Goal: Transaction & Acquisition: Obtain resource

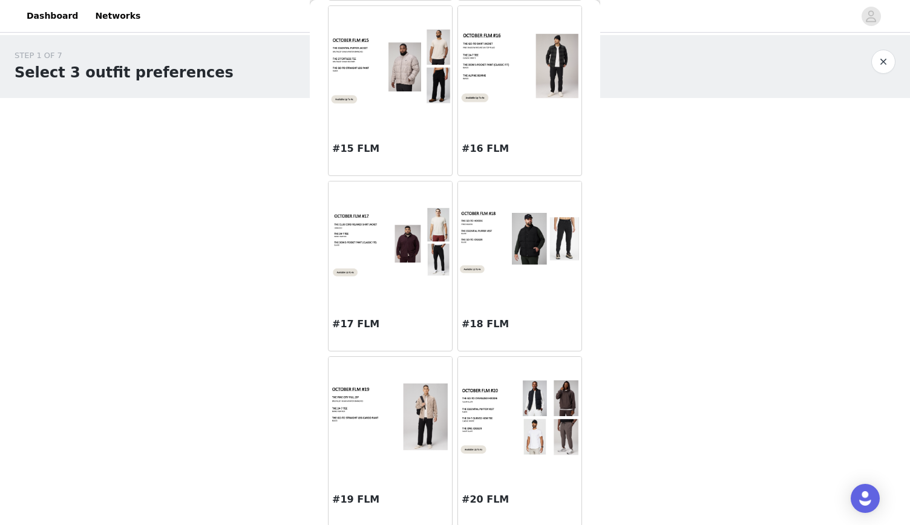
click at [502, 443] on img at bounding box center [519, 417] width 123 height 77
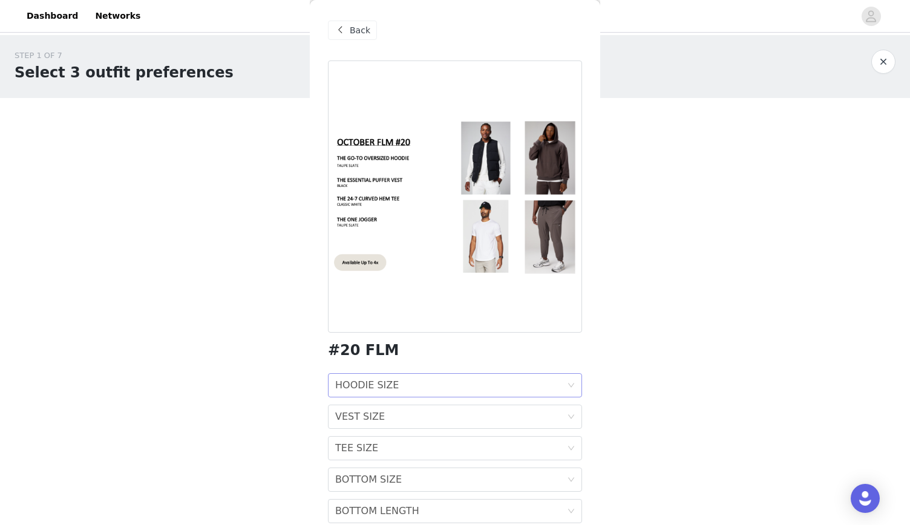
click at [422, 388] on div "HOODIE SIZE HOODIE SIZE" at bounding box center [451, 385] width 232 height 23
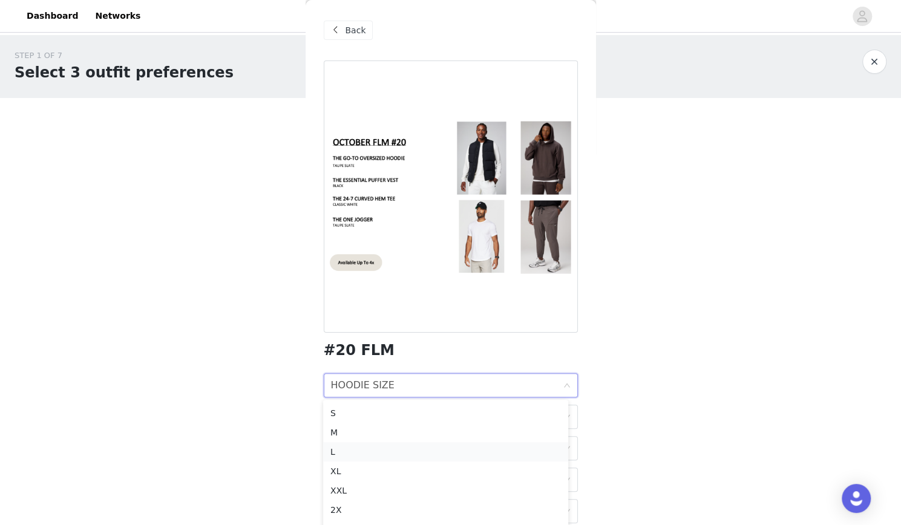
scroll to position [28, 0]
click at [373, 482] on div "XXL" at bounding box center [445, 480] width 230 height 13
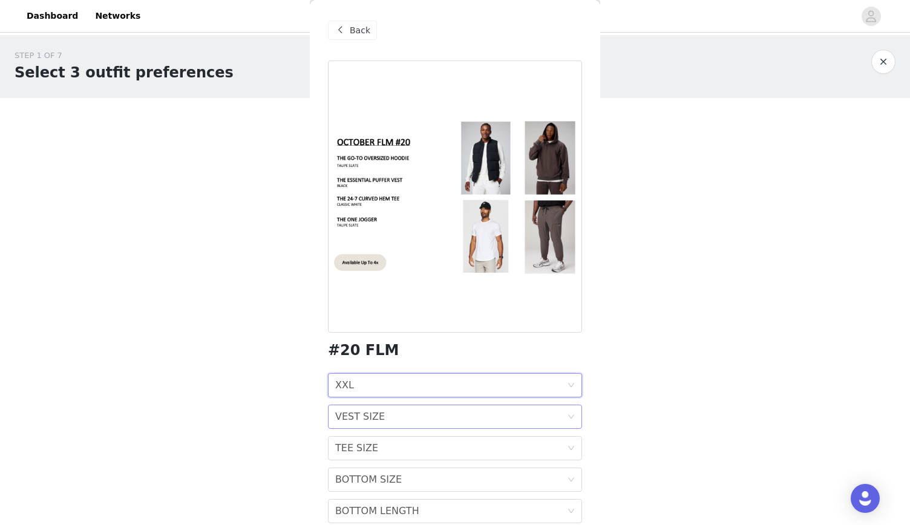
click at [473, 411] on div "VEST SIZE VEST SIZE" at bounding box center [451, 416] width 232 height 23
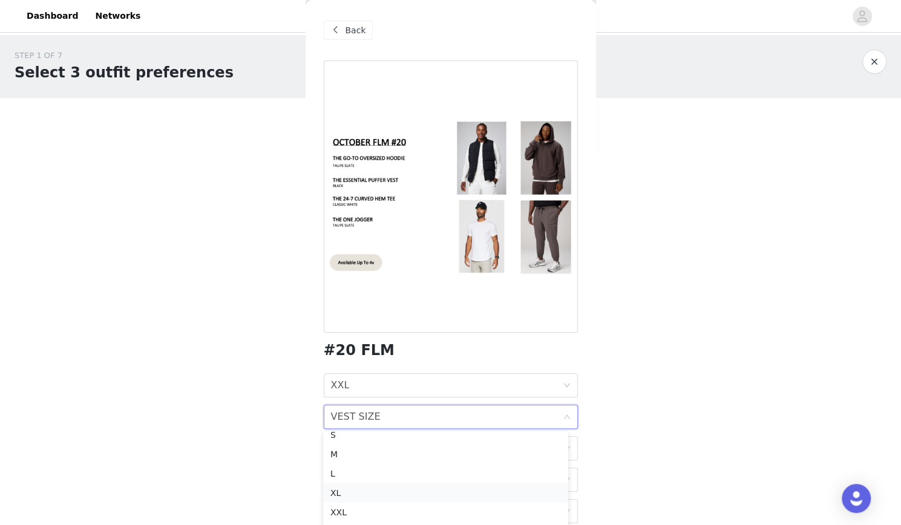
click at [390, 497] on div "XL" at bounding box center [445, 492] width 230 height 13
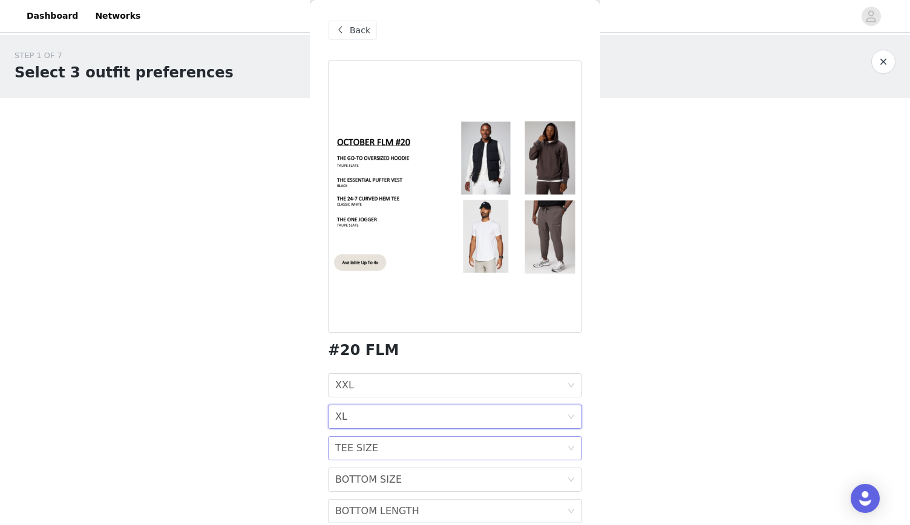
click at [399, 452] on div "TEE SIZE TEE SIZE" at bounding box center [451, 448] width 232 height 23
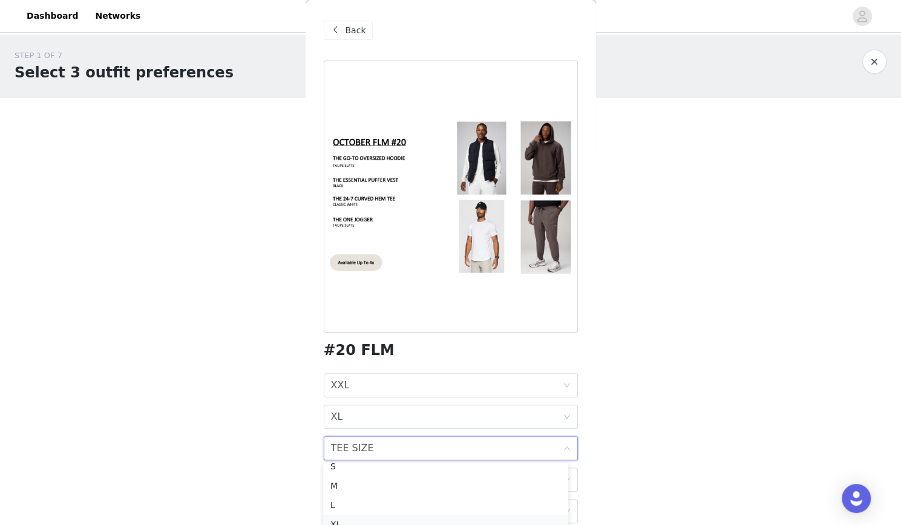
click at [371, 520] on div "XL" at bounding box center [445, 524] width 230 height 13
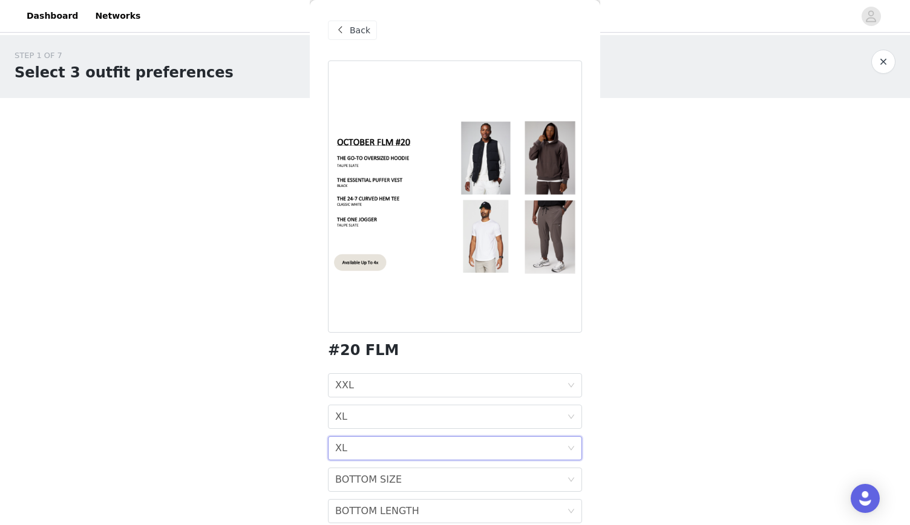
drag, startPoint x: 795, startPoint y: 324, endPoint x: 776, endPoint y: 325, distance: 18.8
click at [795, 324] on body "Dashboard Networks STEP 1 OF 7 Select 3 outfit preferences YOU WILL RECIEVE 1 O…" at bounding box center [455, 262] width 910 height 525
click at [450, 480] on div "BOTTOM SIZE BOTTOM SIZE" at bounding box center [451, 479] width 232 height 23
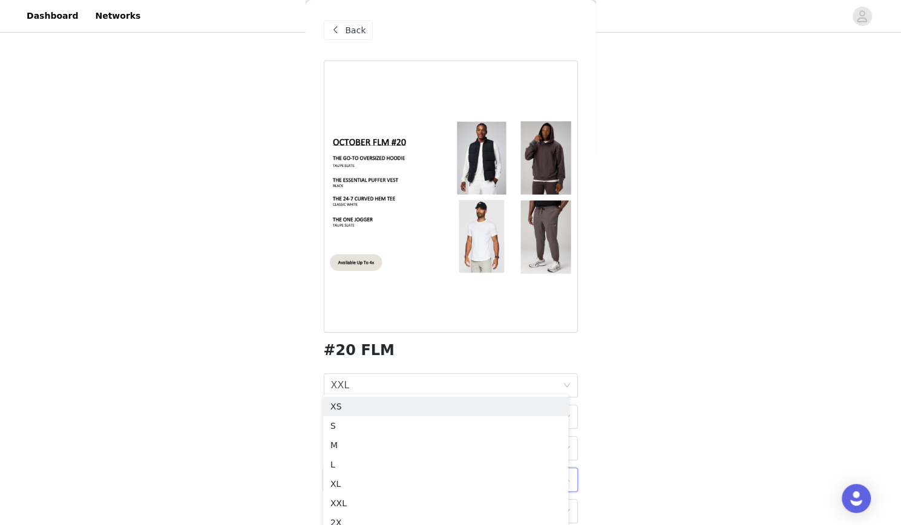
scroll to position [120, 0]
click at [419, 462] on div "XL" at bounding box center [445, 463] width 230 height 13
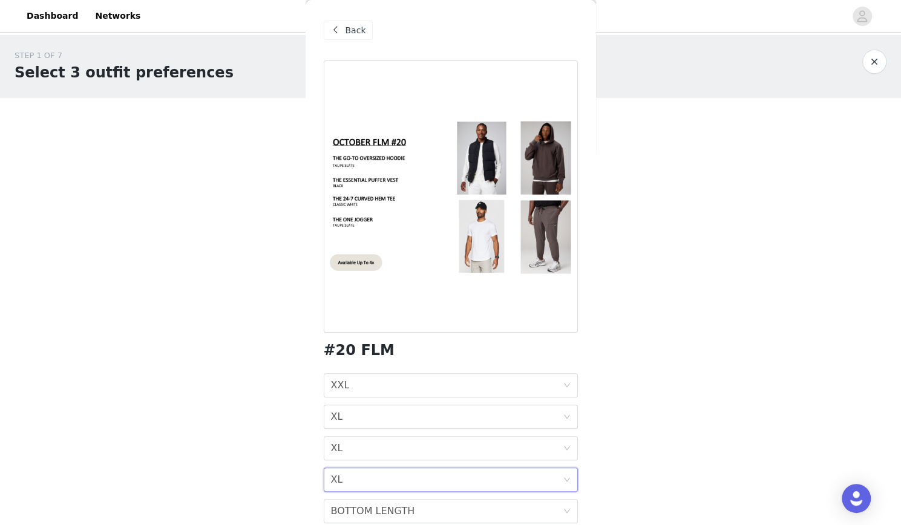
scroll to position [0, 0]
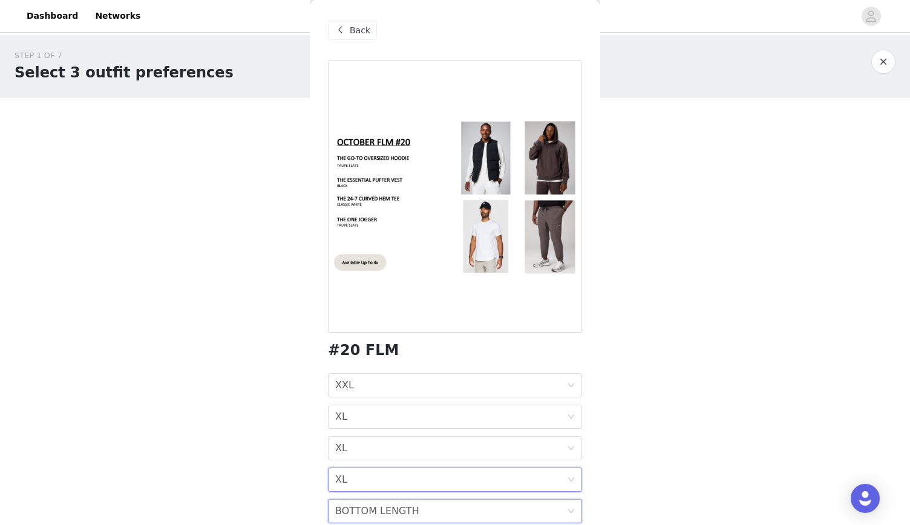
click at [427, 503] on div "BOTTOM LENGTH BOTTOM LENGTH" at bounding box center [451, 511] width 232 height 23
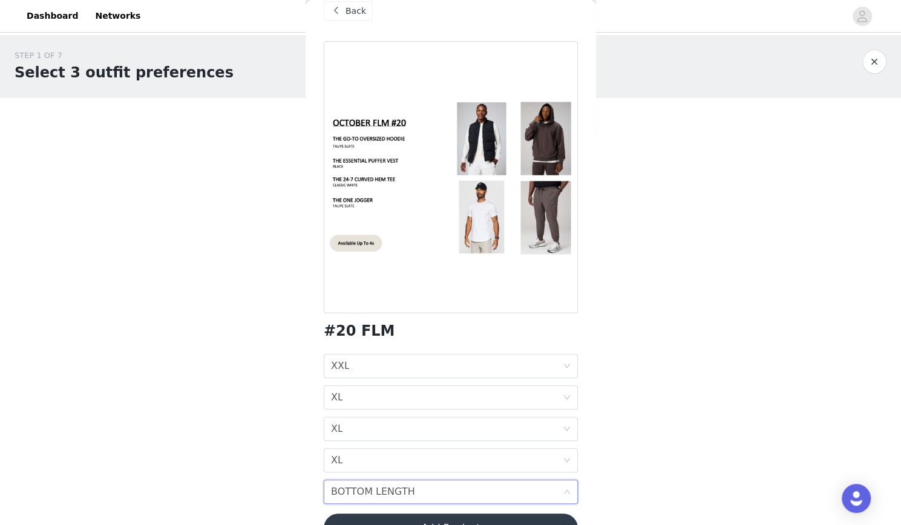
scroll to position [51, 0]
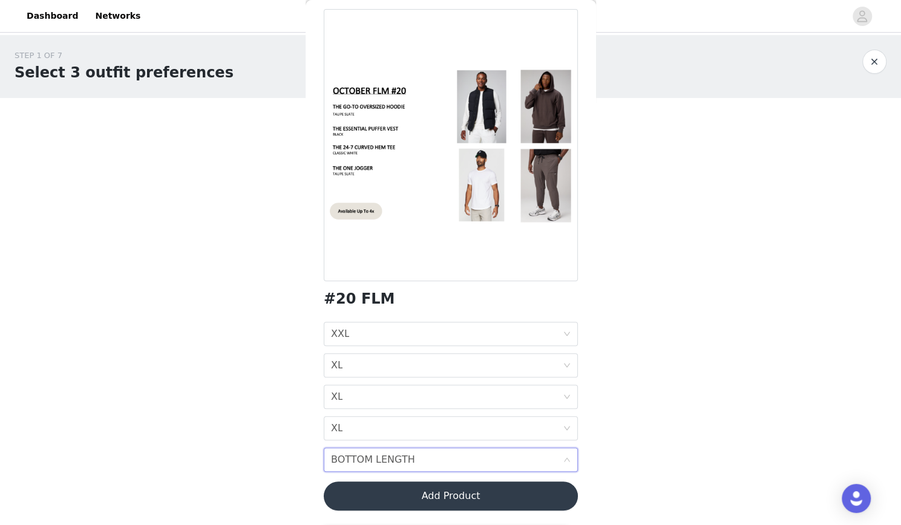
click at [423, 456] on div "BOTTOM LENGTH BOTTOM LENGTH" at bounding box center [447, 459] width 232 height 23
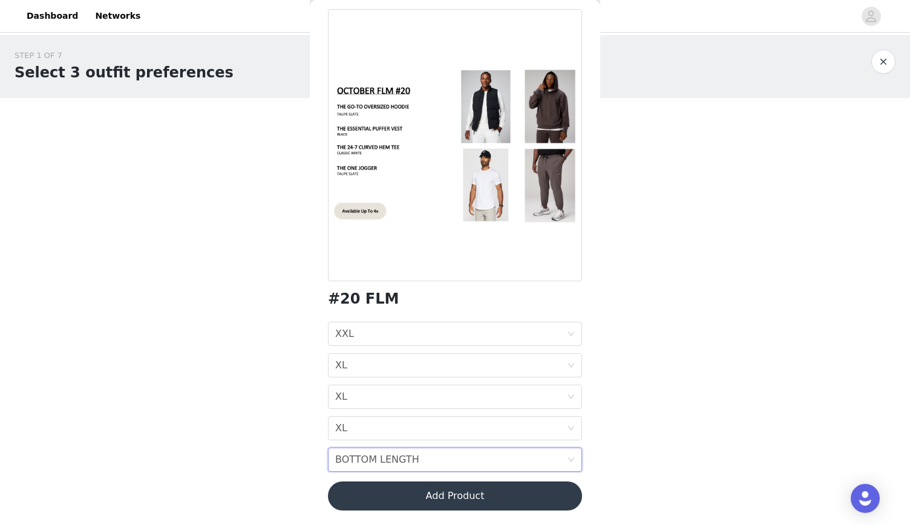
click at [567, 457] on icon "icon: down" at bounding box center [570, 459] width 7 height 7
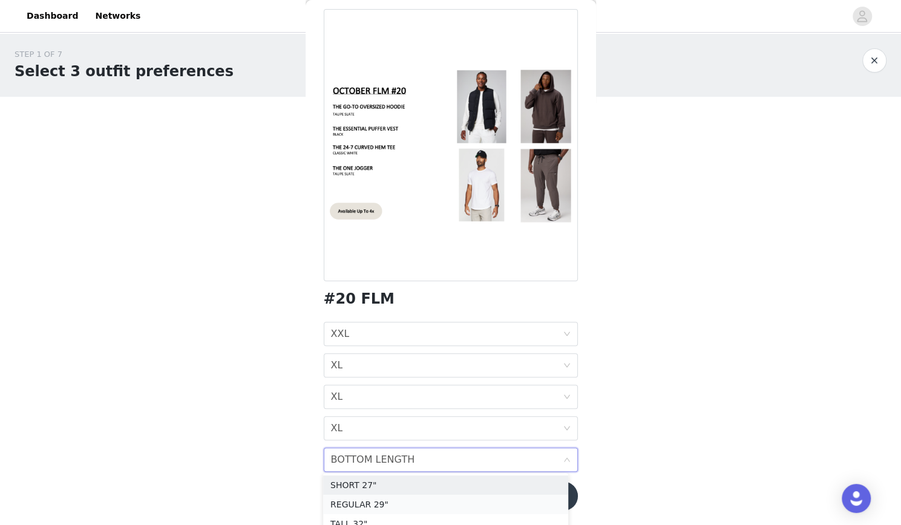
scroll to position [12, 0]
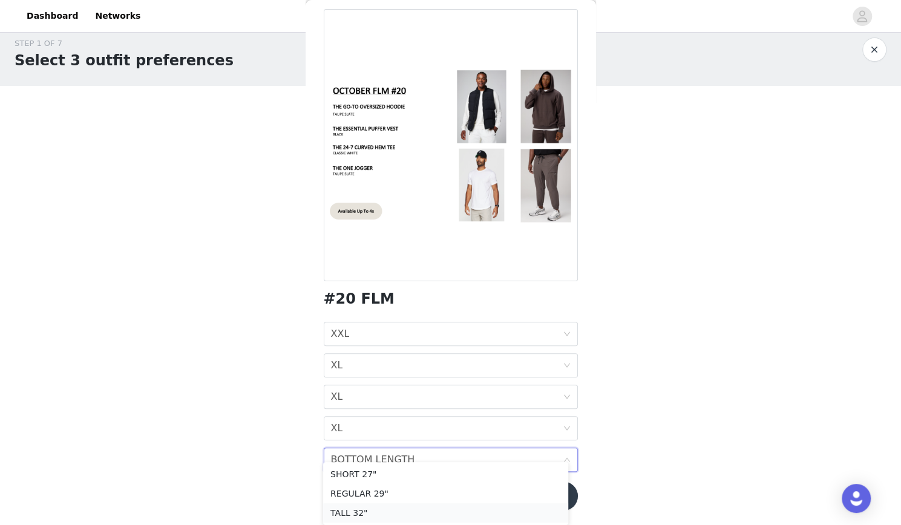
click at [460, 517] on div "TALL 32"" at bounding box center [445, 512] width 230 height 13
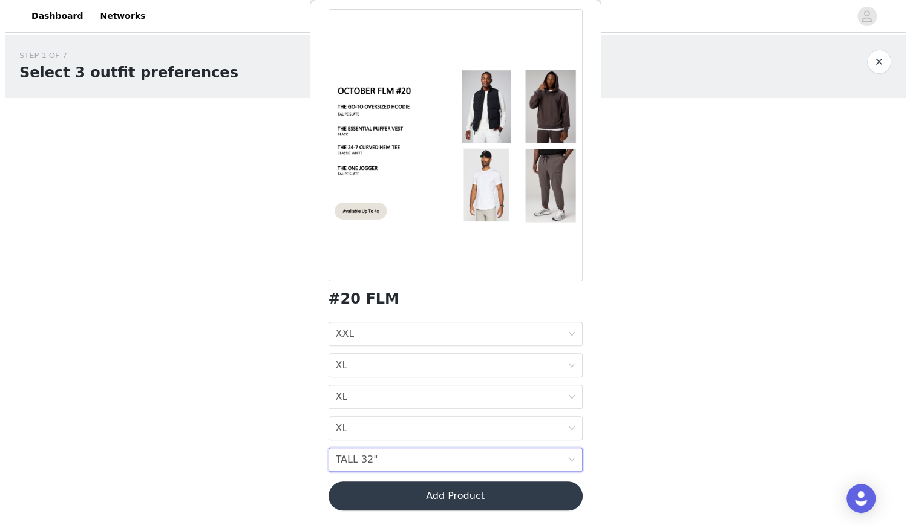
scroll to position [0, 0]
click at [703, 410] on body "Dashboard Networks STEP 1 OF 7 Select 3 outfit preferences YOU WILL RECIEVE 1 O…" at bounding box center [455, 262] width 910 height 525
click at [518, 500] on button "Add Product" at bounding box center [455, 495] width 254 height 29
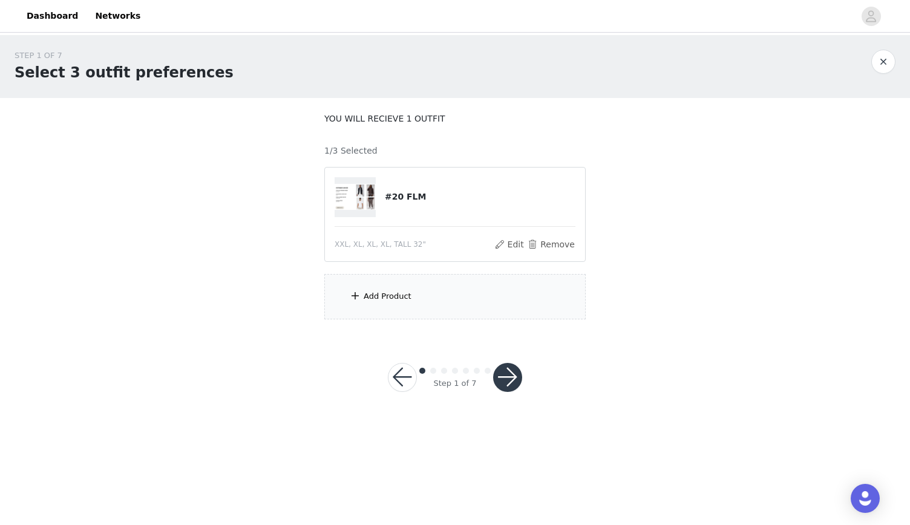
click at [413, 289] on div "Add Product" at bounding box center [454, 296] width 261 height 45
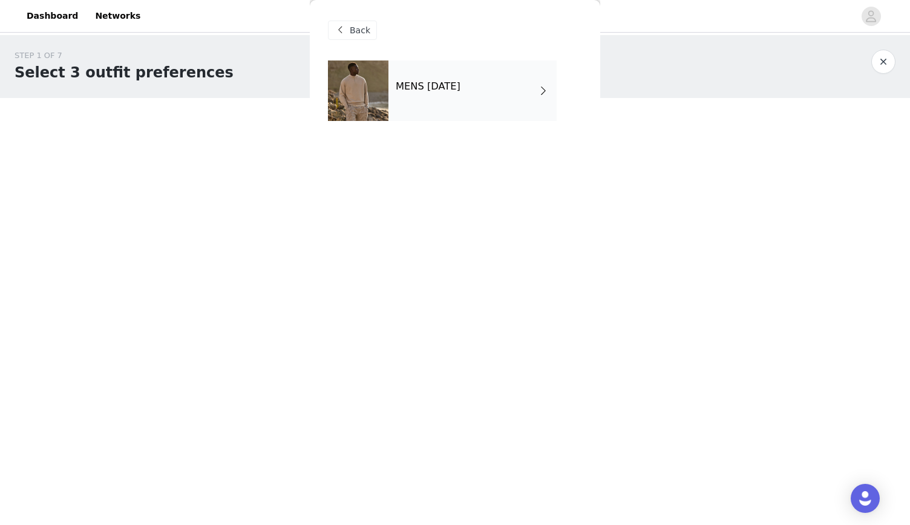
click at [426, 94] on div "MENS [DATE]" at bounding box center [472, 90] width 168 height 60
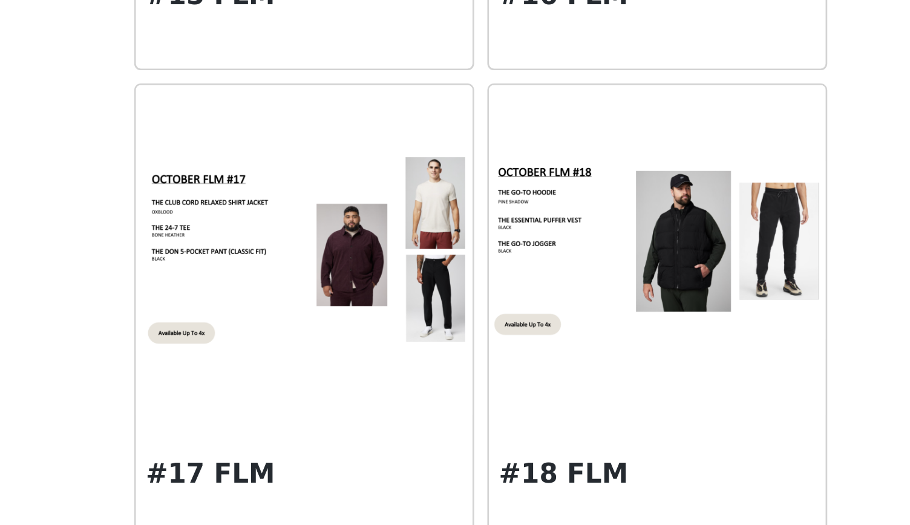
scroll to position [1137, 0]
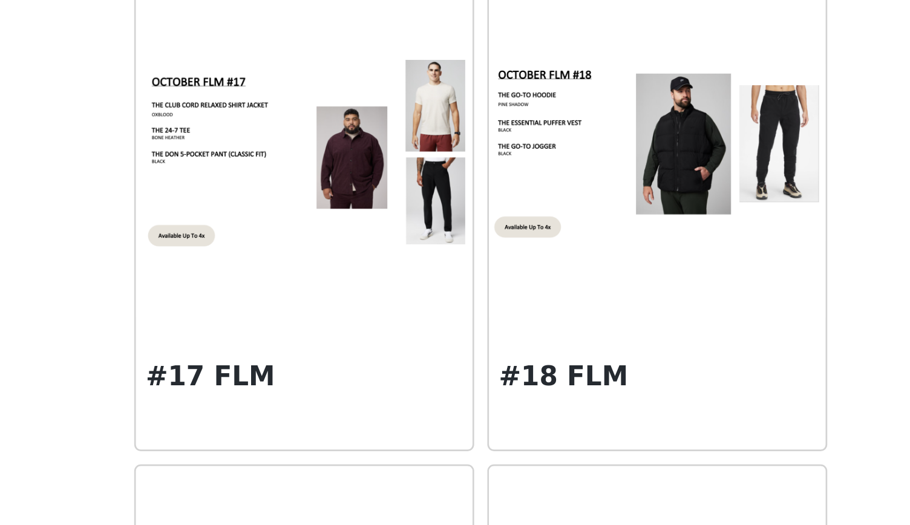
click at [405, 385] on img at bounding box center [389, 388] width 123 height 74
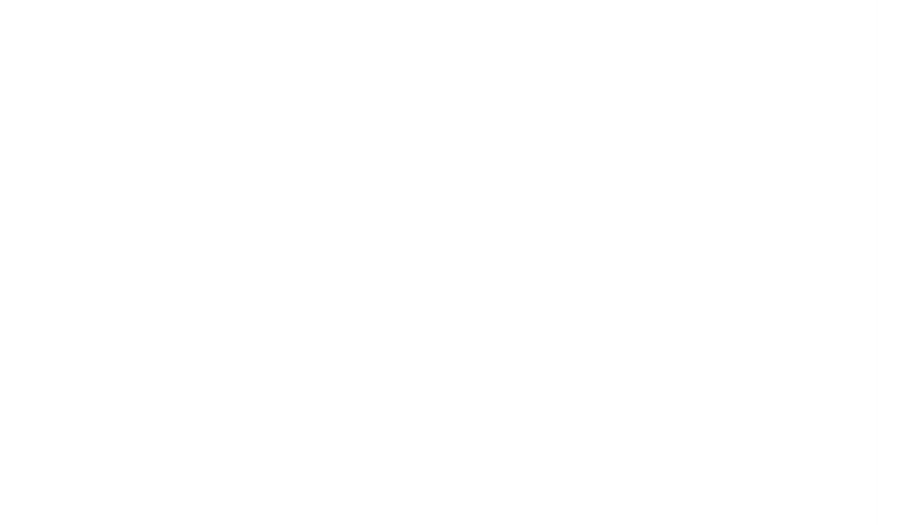
scroll to position [0, 0]
click at [501, 333] on div at bounding box center [455, 262] width 910 height 525
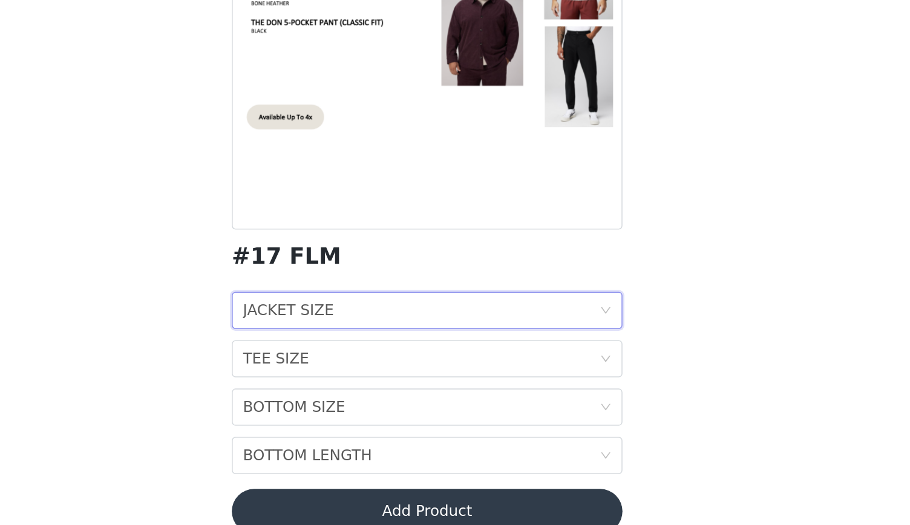
click at [380, 389] on div "JACKET SIZE" at bounding box center [364, 385] width 59 height 23
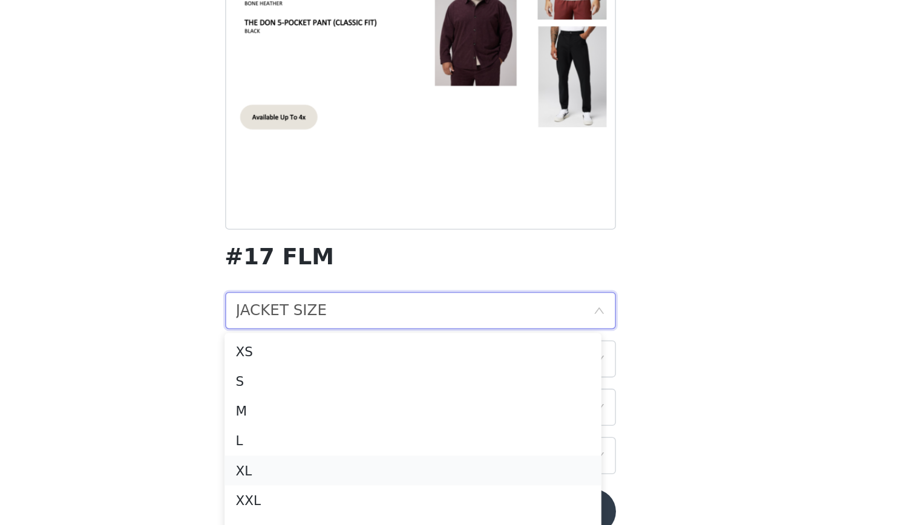
click at [375, 489] on div "XL" at bounding box center [445, 489] width 230 height 13
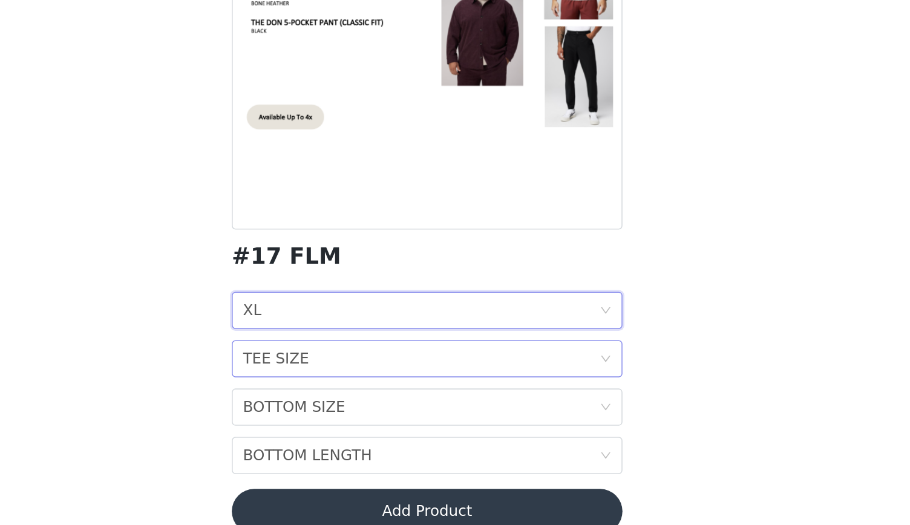
click at [389, 422] on div "TEE SIZE TEE SIZE" at bounding box center [451, 416] width 232 height 23
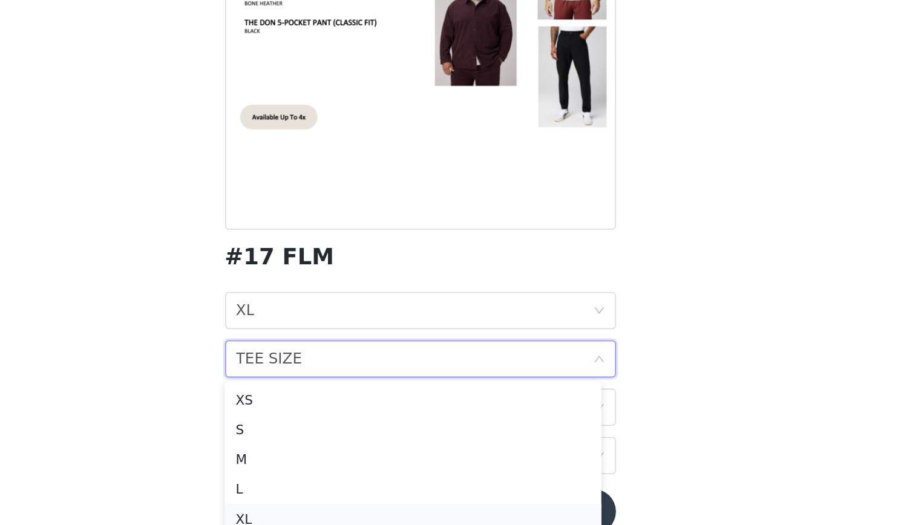
click at [381, 516] on div "XL" at bounding box center [445, 520] width 230 height 13
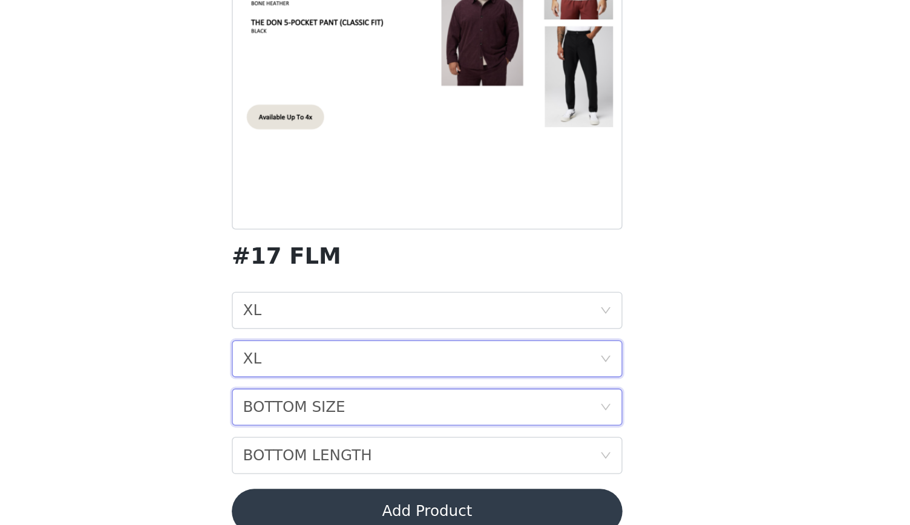
click at [385, 454] on div "BOTTOM SIZE" at bounding box center [368, 448] width 67 height 23
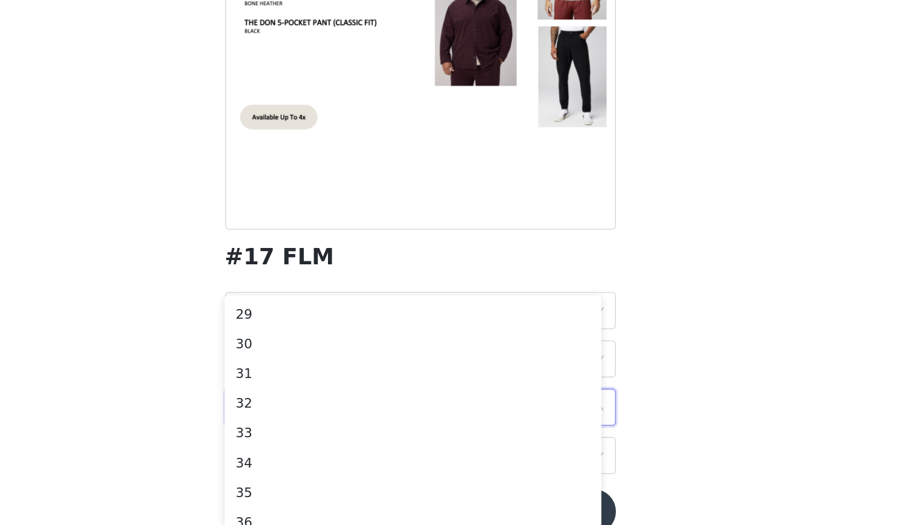
scroll to position [89, 0]
click at [674, 367] on body "Dashboard Networks STEP 1 OF 7 Select 3 outfit preferences YOU WILL RECIEVE 1 O…" at bounding box center [450, 173] width 901 height 525
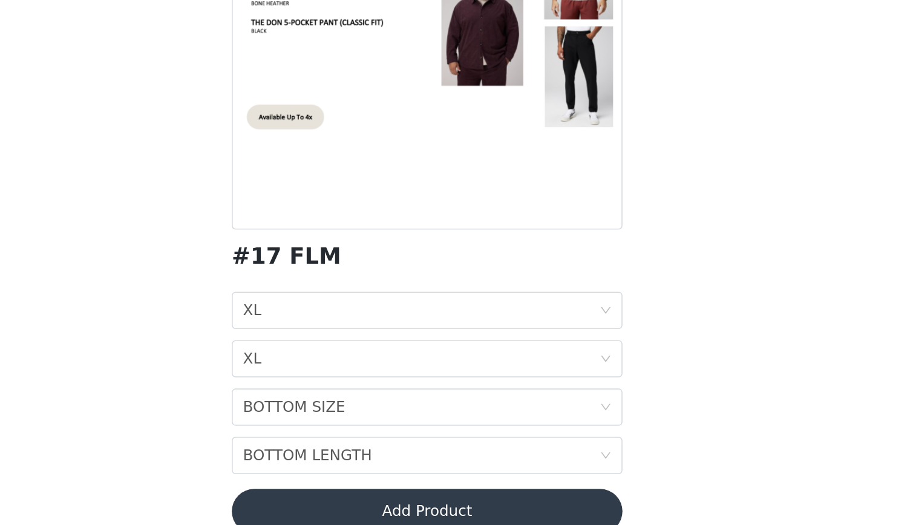
scroll to position [0, 0]
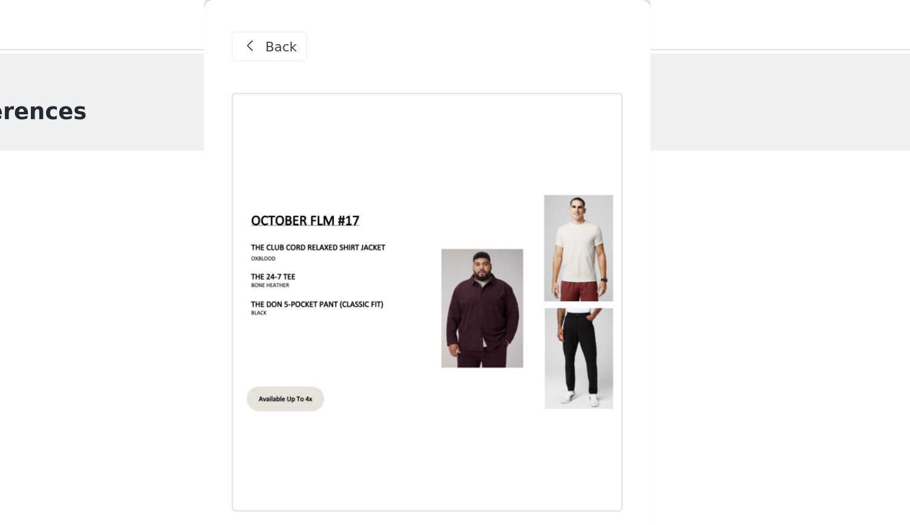
click at [342, 28] on span at bounding box center [340, 30] width 15 height 15
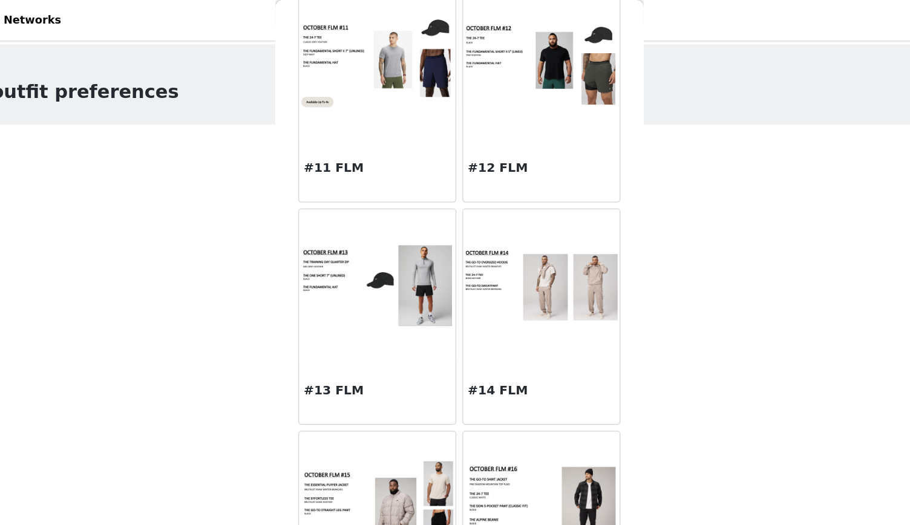
click at [473, 209] on img at bounding box center [519, 226] width 123 height 62
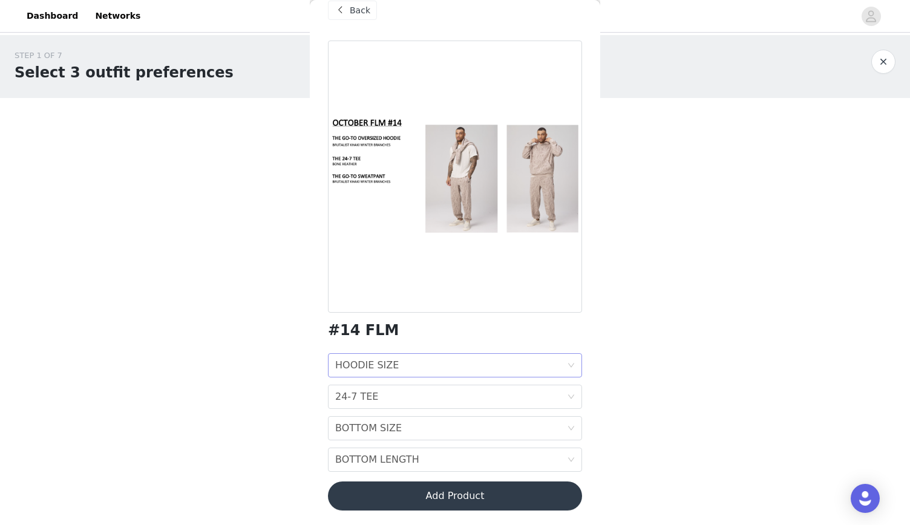
click at [393, 364] on div "HOODIE SIZE HOODIE SIZE" at bounding box center [451, 365] width 232 height 23
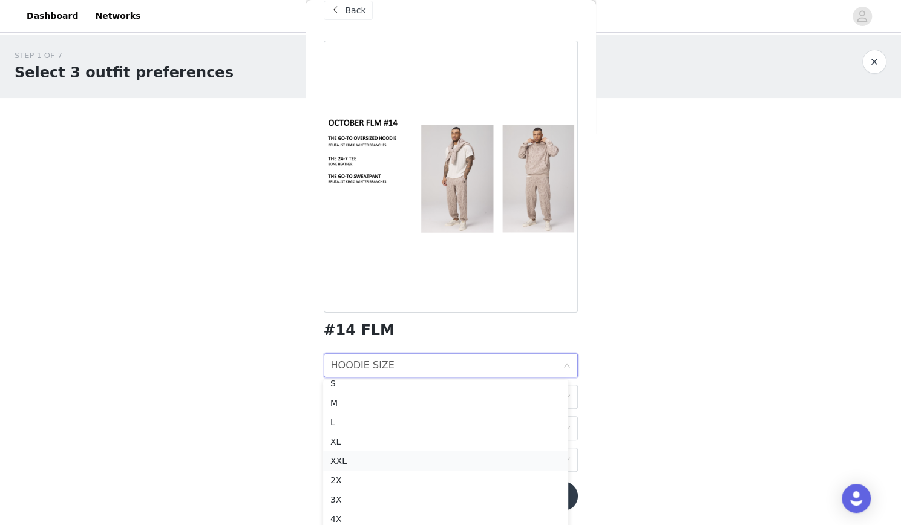
click at [364, 460] on div "XXL" at bounding box center [445, 460] width 230 height 13
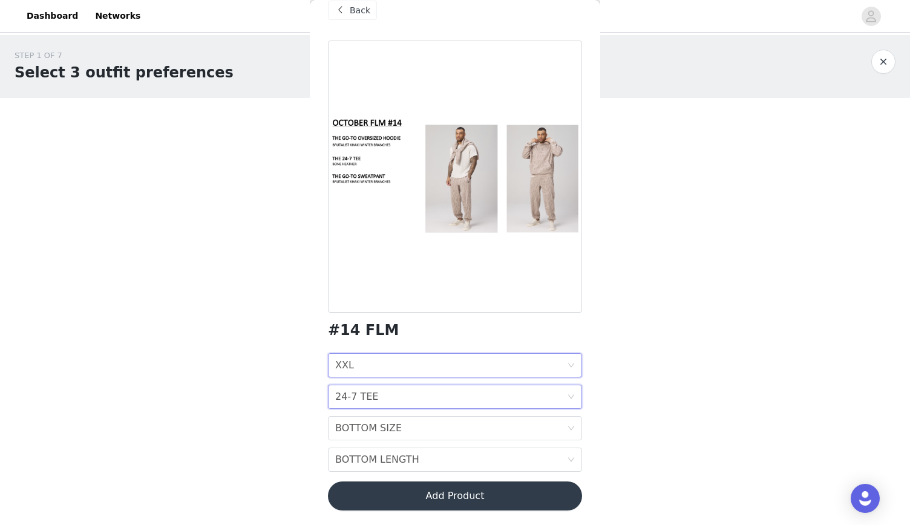
click at [371, 396] on div "24-7 TEE" at bounding box center [356, 396] width 43 height 23
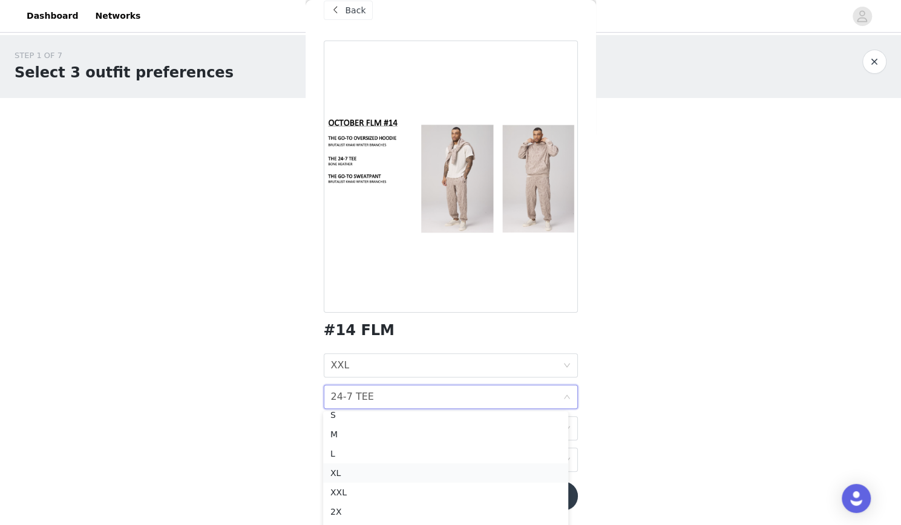
click at [354, 472] on div "XL" at bounding box center [445, 472] width 230 height 13
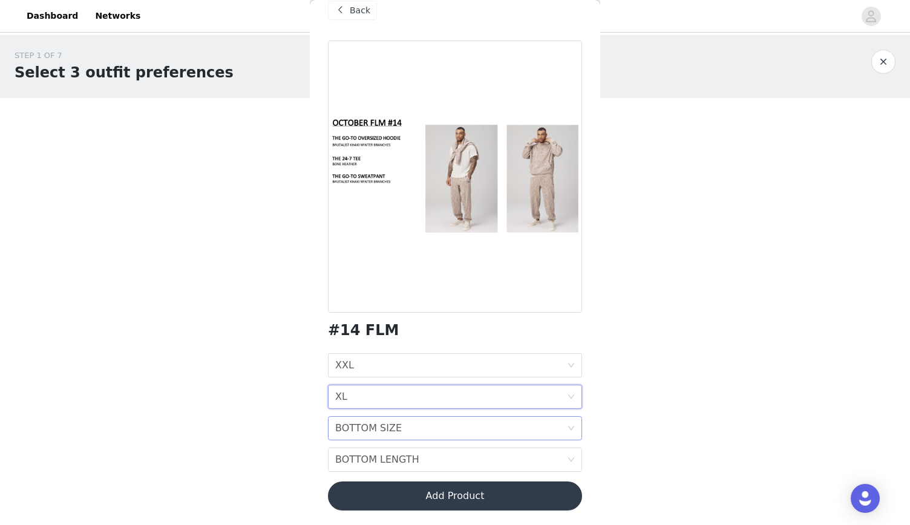
click at [365, 426] on div "BOTTOM SIZE" at bounding box center [368, 428] width 67 height 23
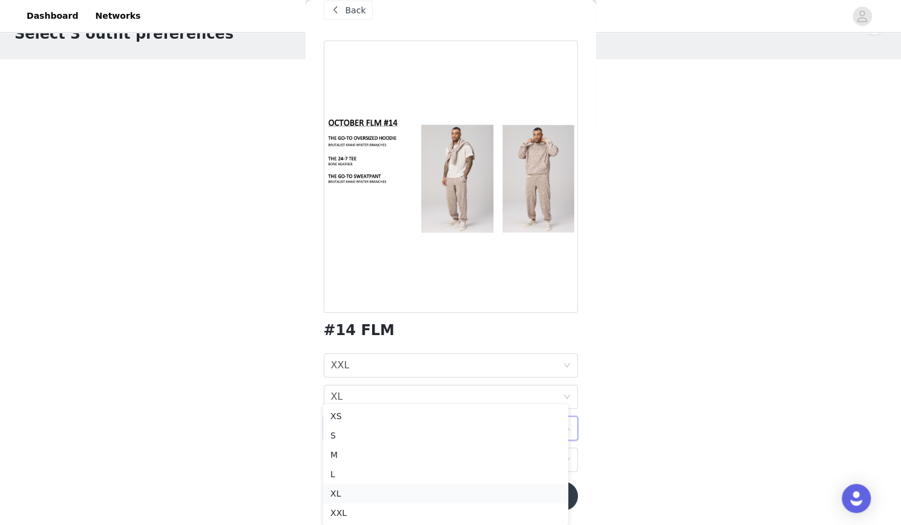
click at [371, 494] on div "XL" at bounding box center [445, 493] width 230 height 13
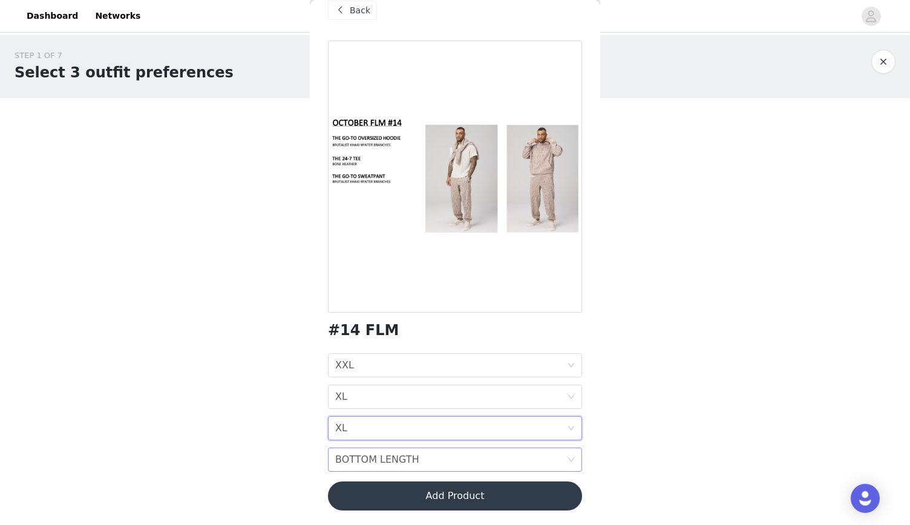
click at [382, 457] on div "BOTTOM LENGTH" at bounding box center [377, 459] width 84 height 23
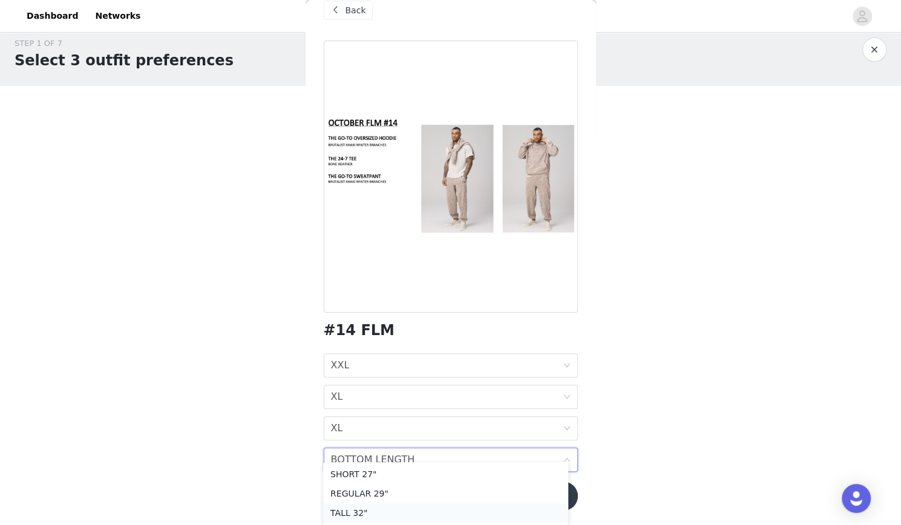
click at [377, 513] on div "TALL 32"" at bounding box center [445, 512] width 230 height 13
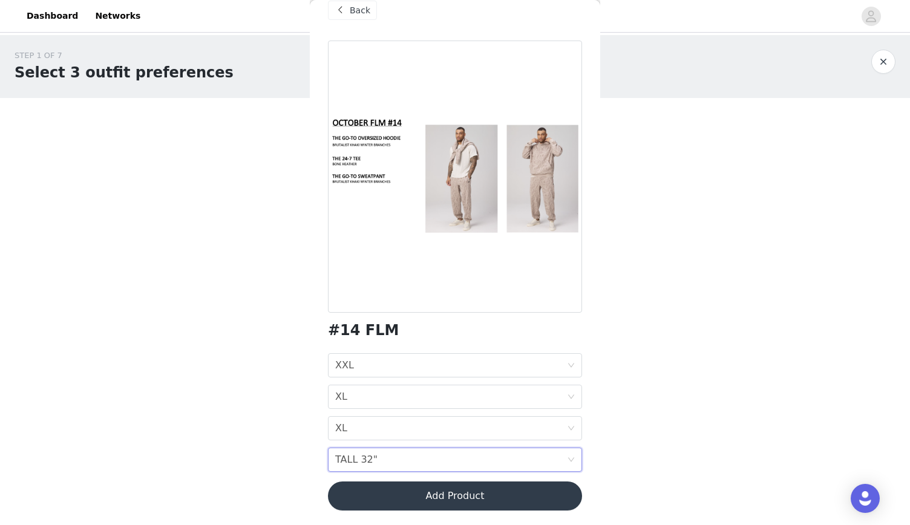
click at [500, 497] on button "Add Product" at bounding box center [455, 495] width 254 height 29
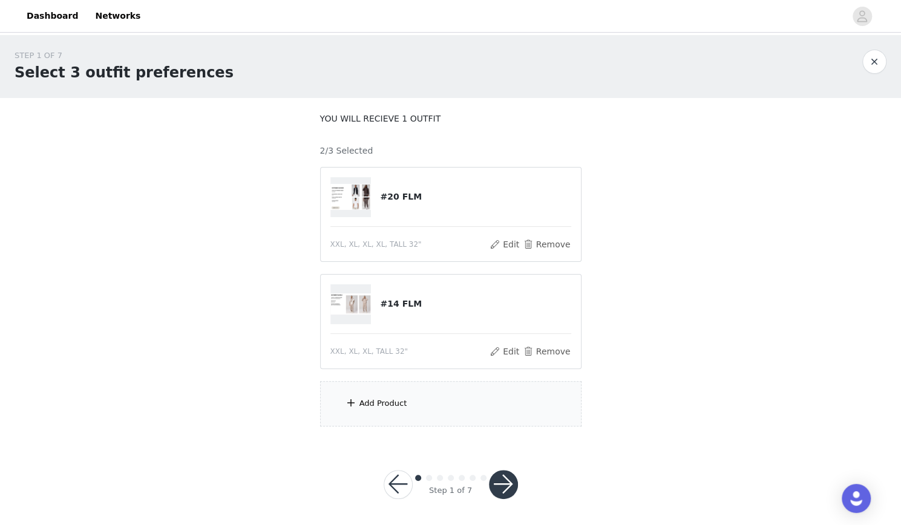
click at [436, 416] on div "Add Product" at bounding box center [450, 403] width 261 height 45
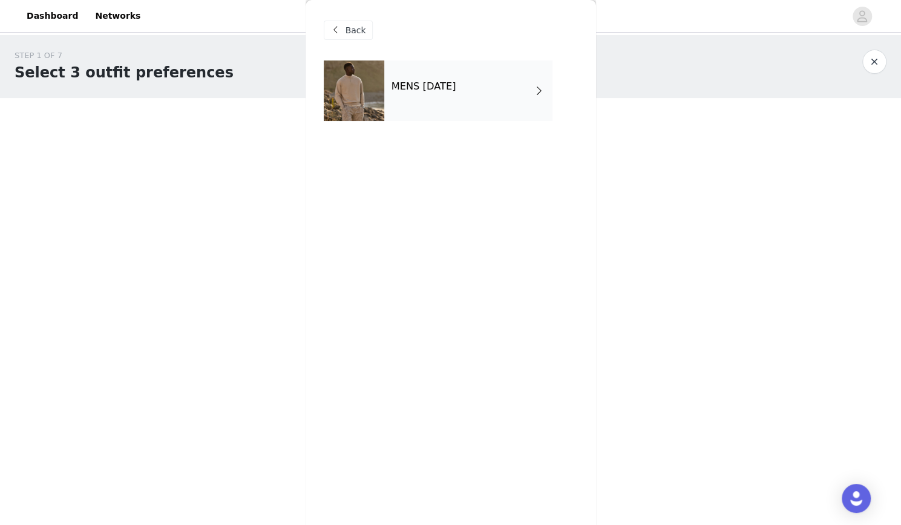
click at [413, 105] on div "MENS [DATE]" at bounding box center [468, 90] width 168 height 60
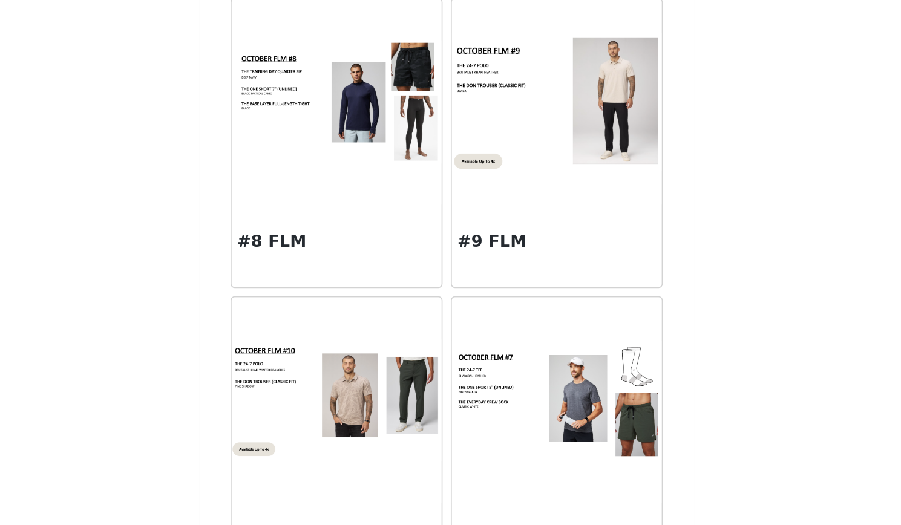
scroll to position [468, 0]
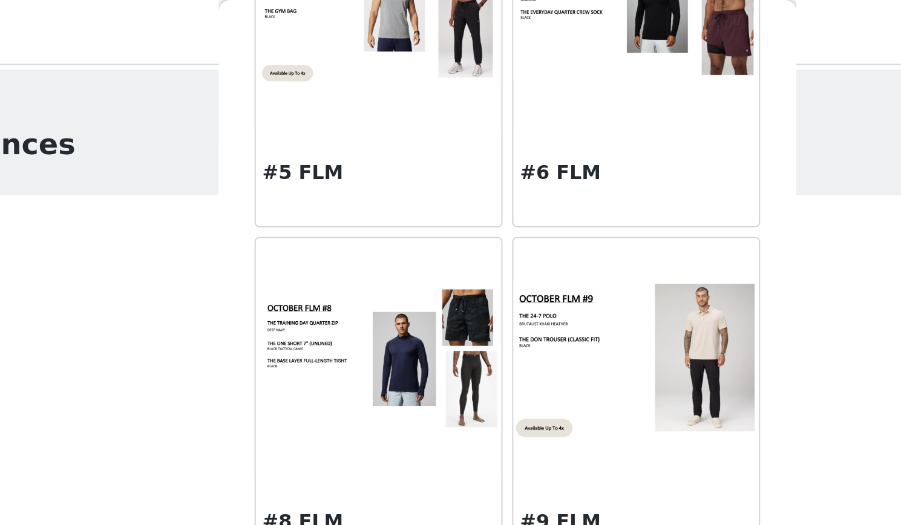
drag, startPoint x: 627, startPoint y: 114, endPoint x: 624, endPoint y: 142, distance: 28.5
click at [627, 158] on div "STEP 1 OF 7 Select 3 outfit preferences YOU WILL RECIEVE 1 OUTFIT 2/3 Selected …" at bounding box center [450, 238] width 901 height 406
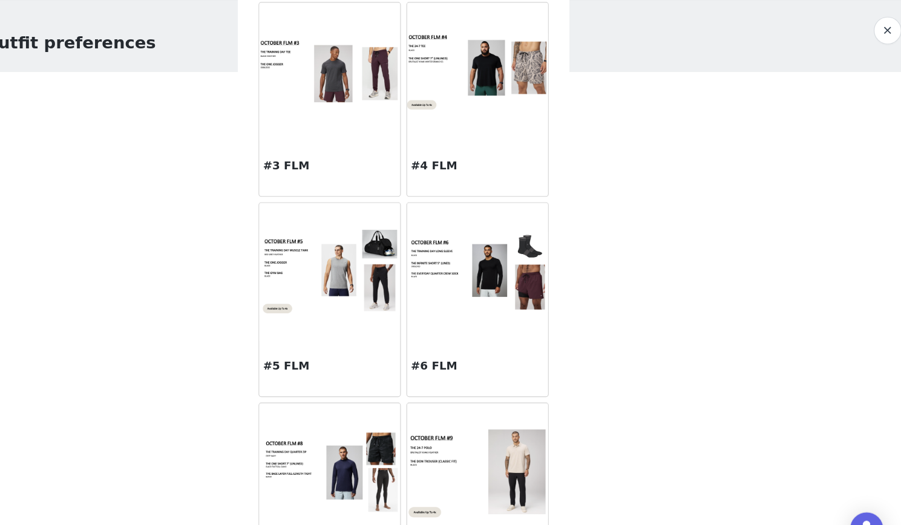
scroll to position [97, 0]
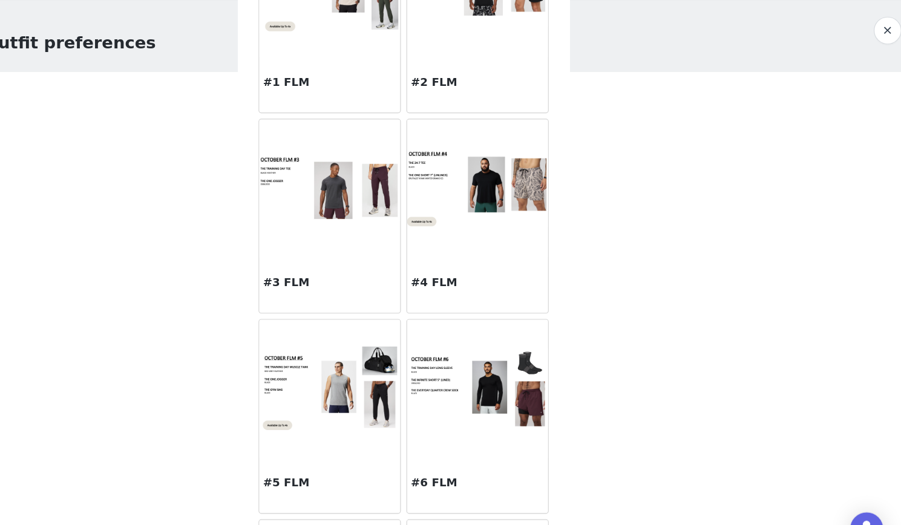
drag, startPoint x: 644, startPoint y: 284, endPoint x: 635, endPoint y: 318, distance: 35.7
click at [653, 312] on div "STEP 1 OF 7 Select 3 outfit preferences YOU WILL RECIEVE 1 OUTFIT 2/3 Selected …" at bounding box center [450, 238] width 901 height 406
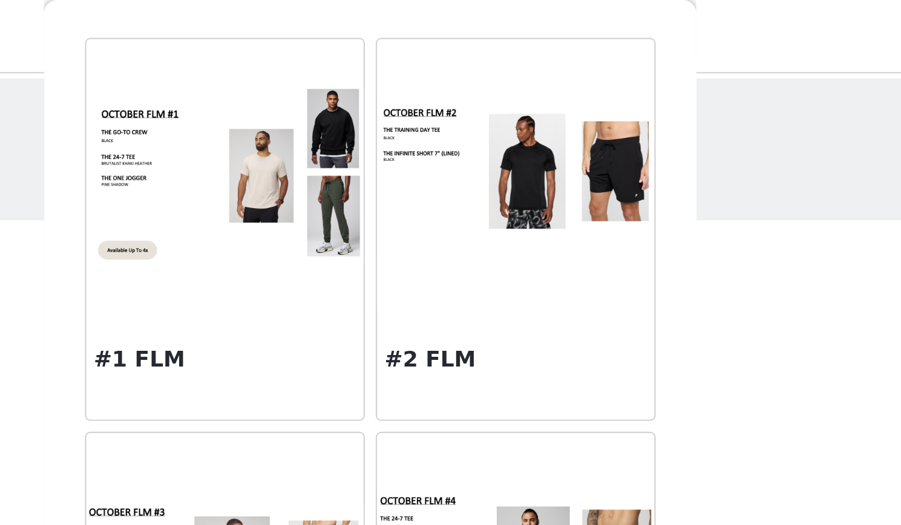
scroll to position [34, 0]
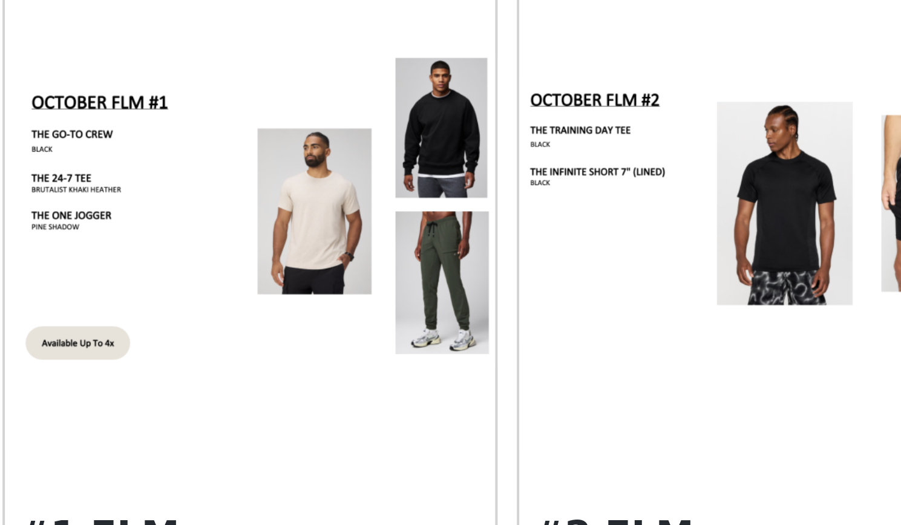
click at [371, 94] on img at bounding box center [385, 87] width 123 height 79
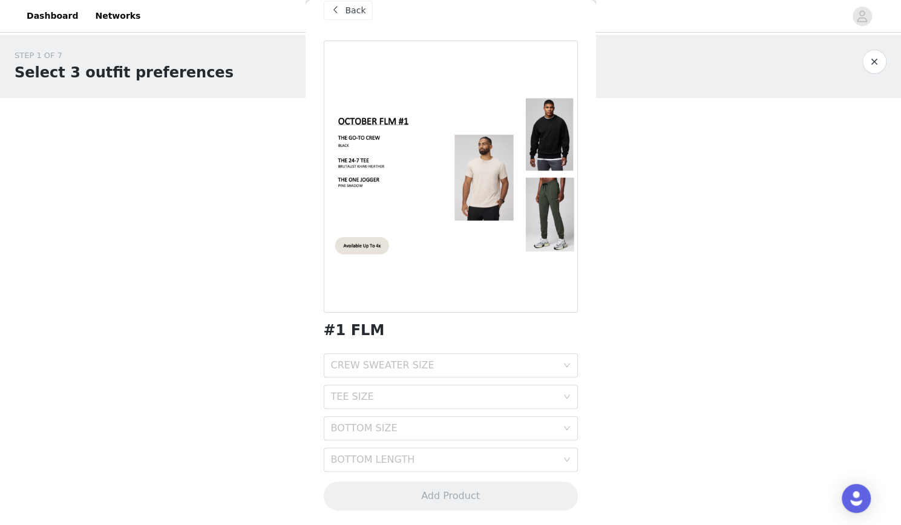
scroll to position [1, 0]
click at [419, 365] on div "CREW SWEATER SIZE" at bounding box center [444, 365] width 226 height 12
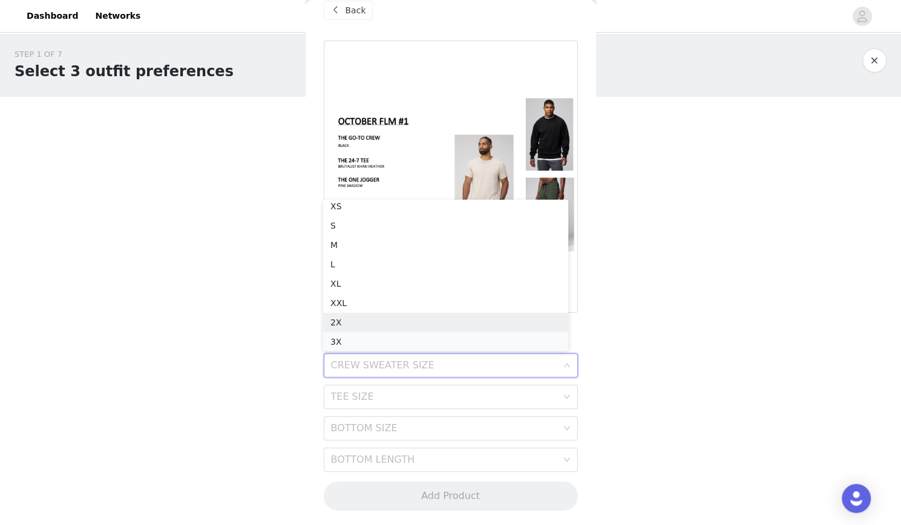
scroll to position [6, 0]
click at [377, 299] on div "XXL" at bounding box center [445, 302] width 230 height 13
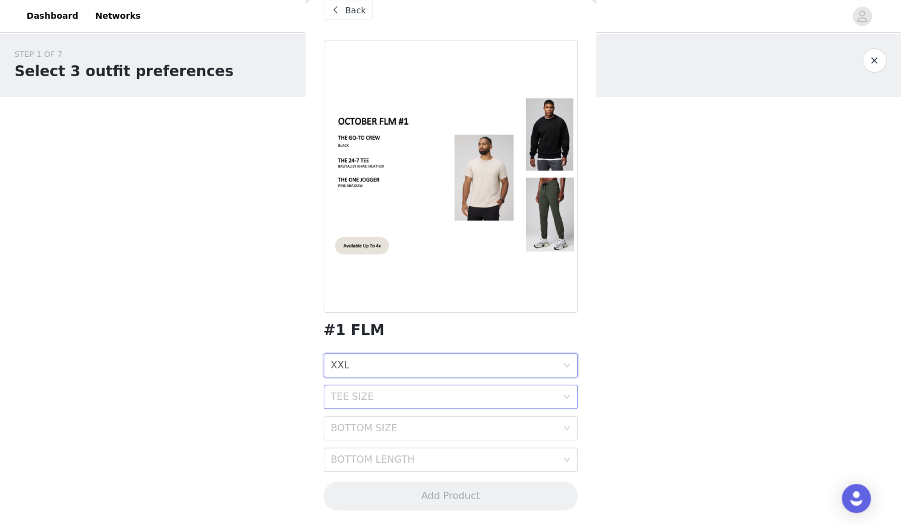
click at [388, 396] on div "TEE SIZE" at bounding box center [444, 397] width 226 height 12
click at [379, 313] on div "XL" at bounding box center [445, 314] width 230 height 13
click at [388, 426] on div "BOTTOM SIZE" at bounding box center [444, 428] width 226 height 12
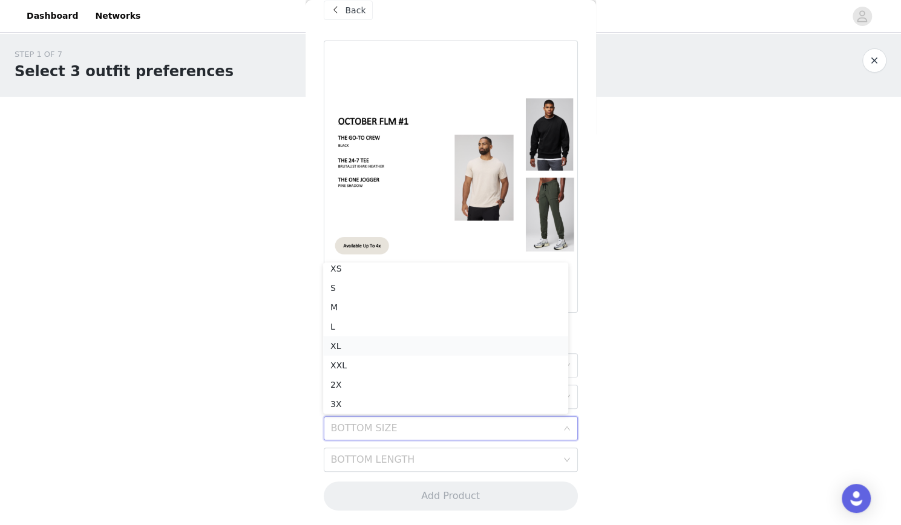
click at [370, 343] on div "XL" at bounding box center [445, 345] width 230 height 13
click at [387, 455] on div "BOTTOM LENGTH" at bounding box center [444, 460] width 226 height 12
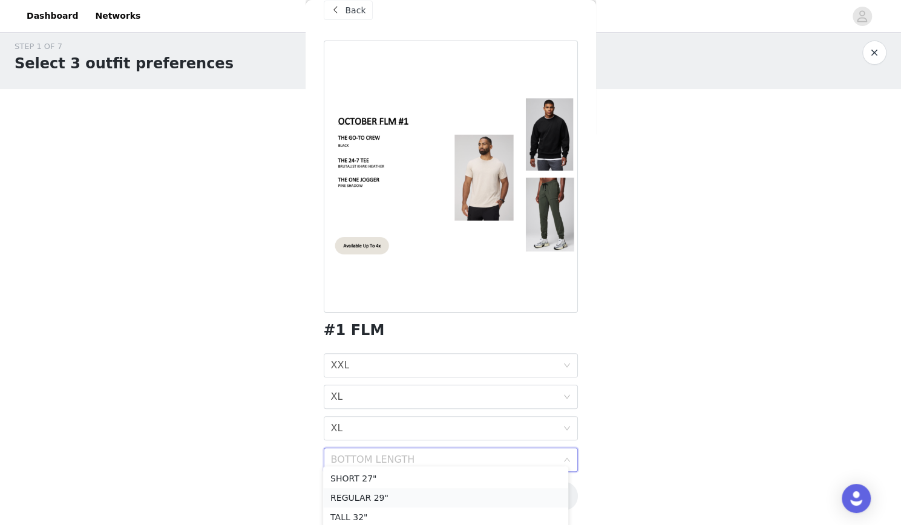
scroll to position [13, 0]
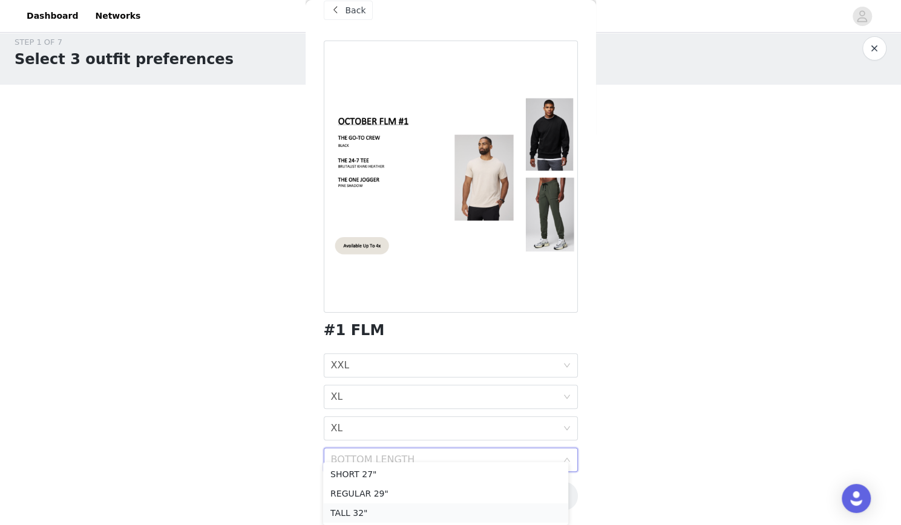
click at [378, 510] on div "TALL 32"" at bounding box center [445, 512] width 230 height 13
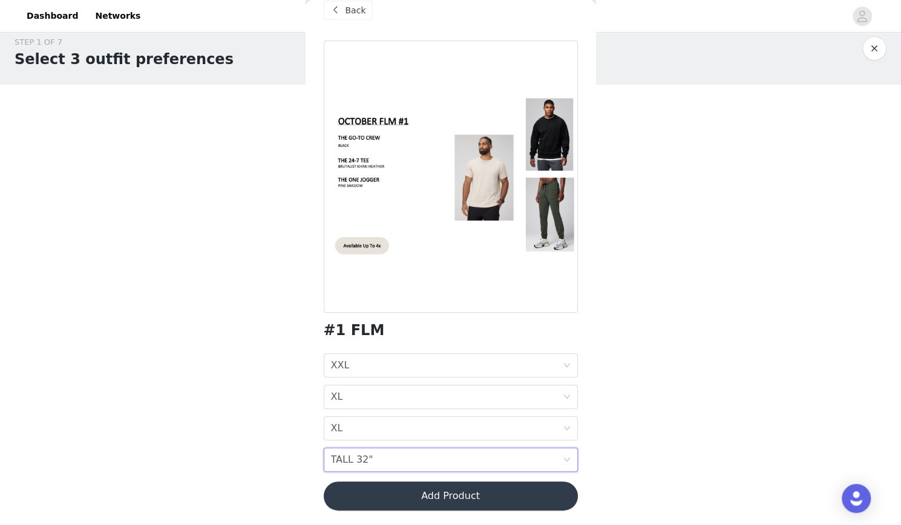
scroll to position [1, 0]
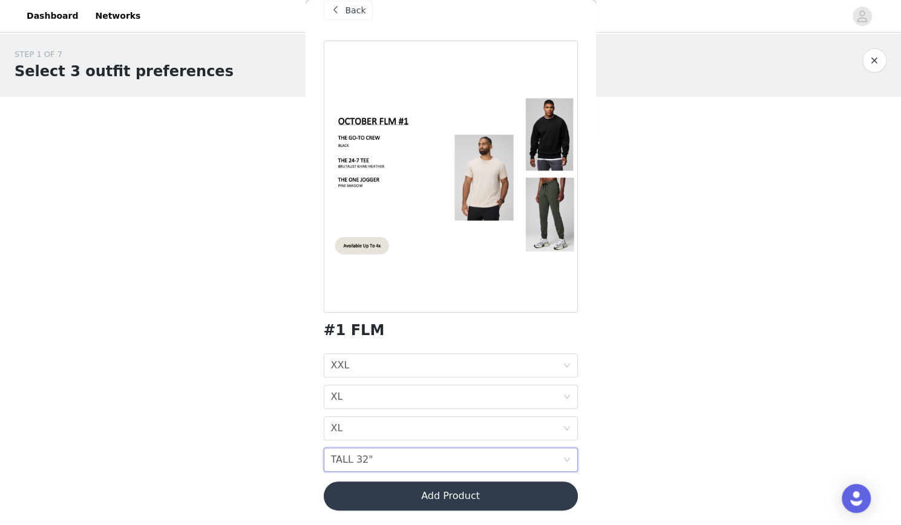
click at [508, 489] on button "Add Product" at bounding box center [451, 495] width 254 height 29
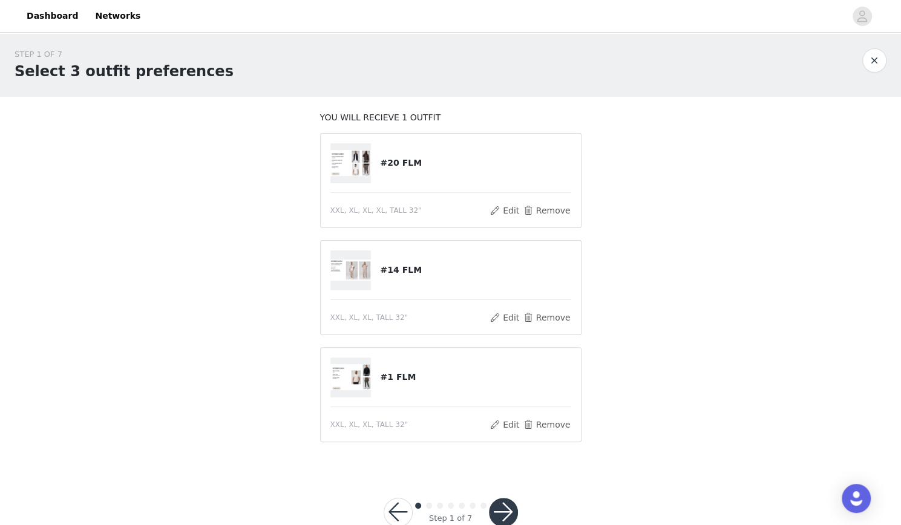
click at [504, 508] on button "button" at bounding box center [503, 512] width 29 height 29
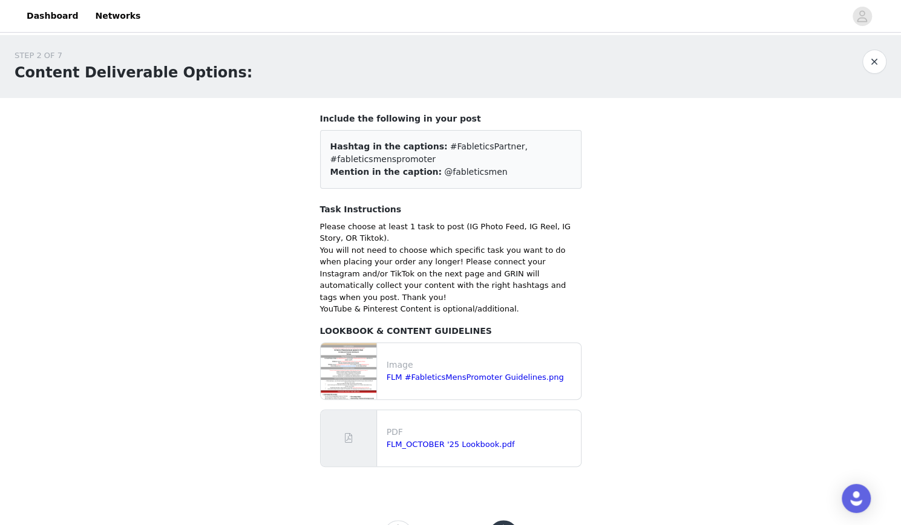
scroll to position [40, 0]
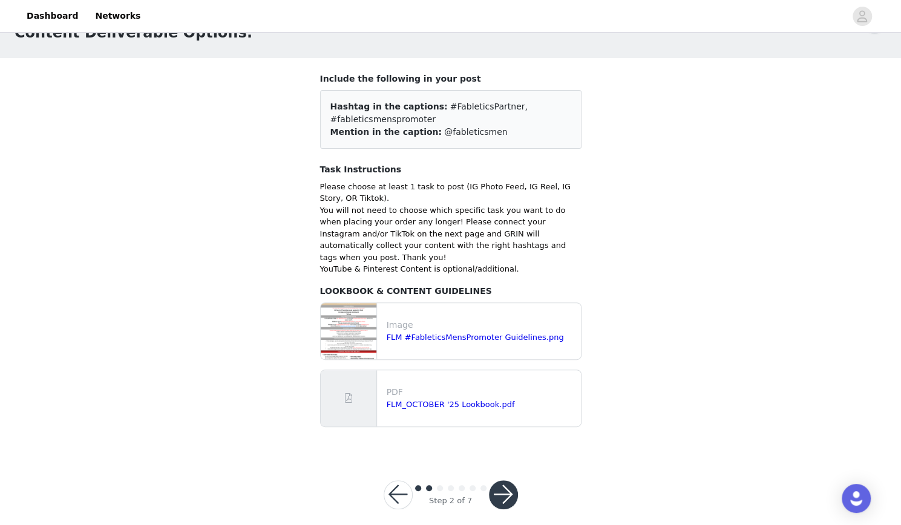
click at [506, 481] on button "button" at bounding box center [503, 494] width 29 height 29
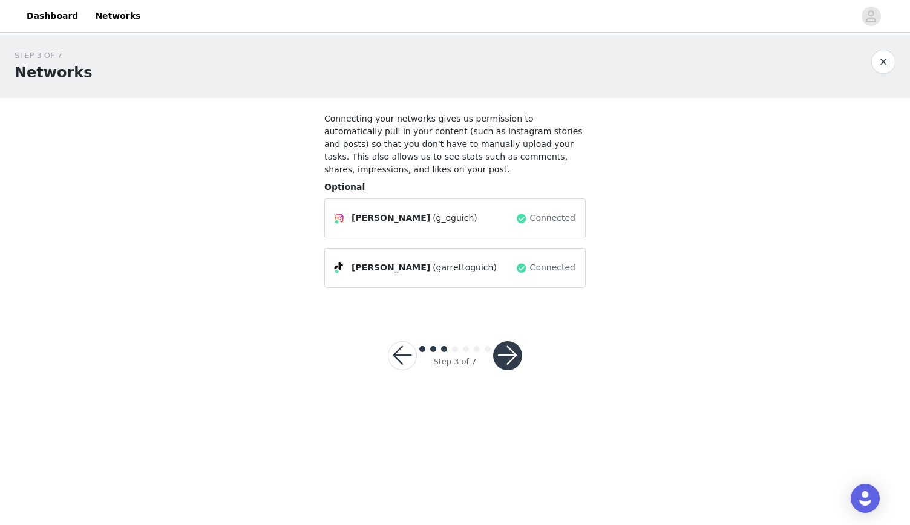
click at [514, 353] on button "button" at bounding box center [507, 355] width 29 height 29
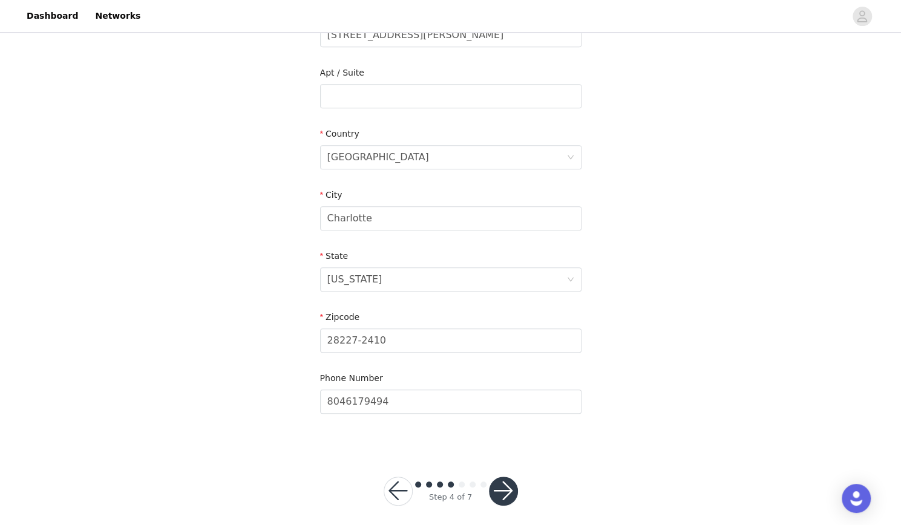
scroll to position [299, 0]
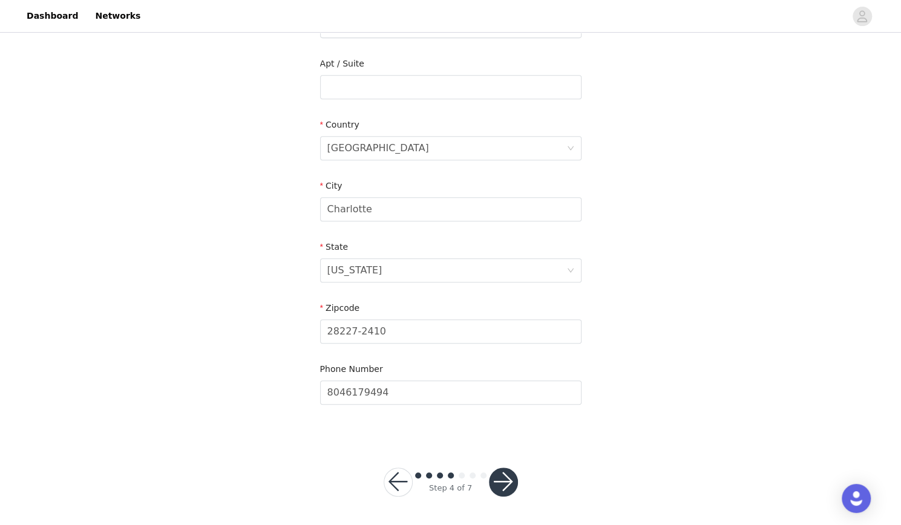
click at [498, 483] on button "button" at bounding box center [503, 482] width 29 height 29
